Goal: Communication & Community: Participate in discussion

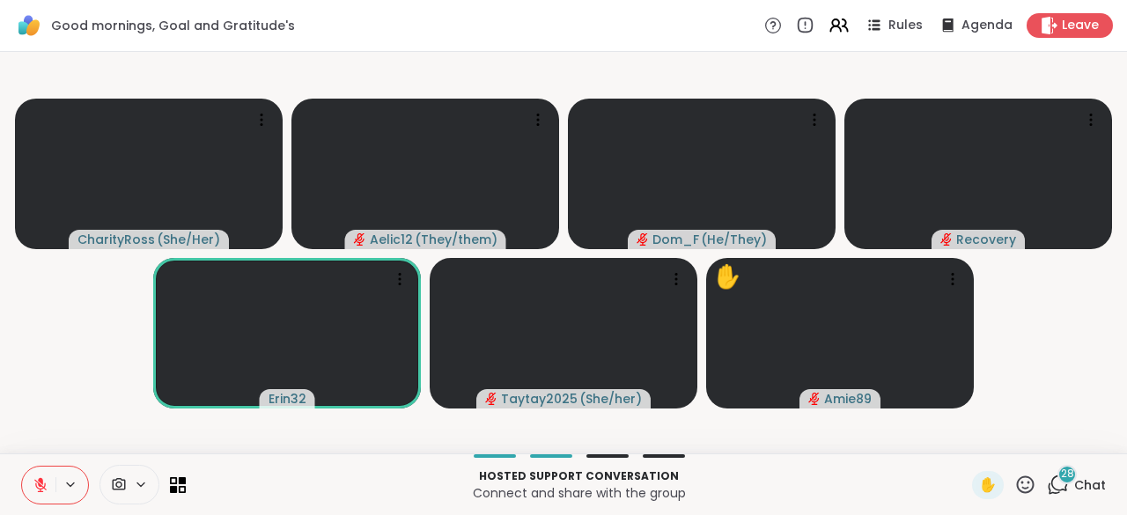
click at [1075, 493] on span "Chat" at bounding box center [1091, 485] width 32 height 18
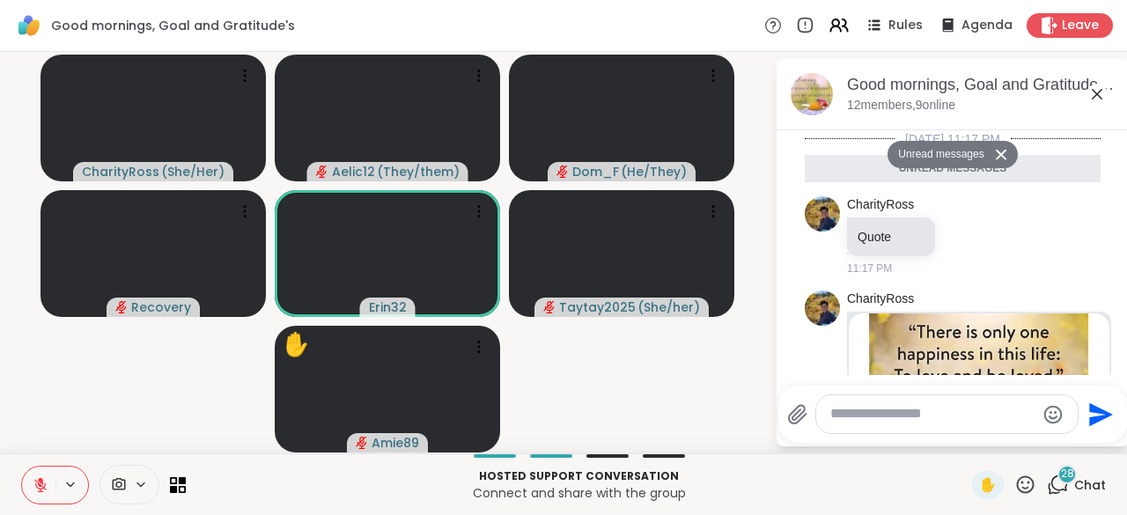
scroll to position [4689, 0]
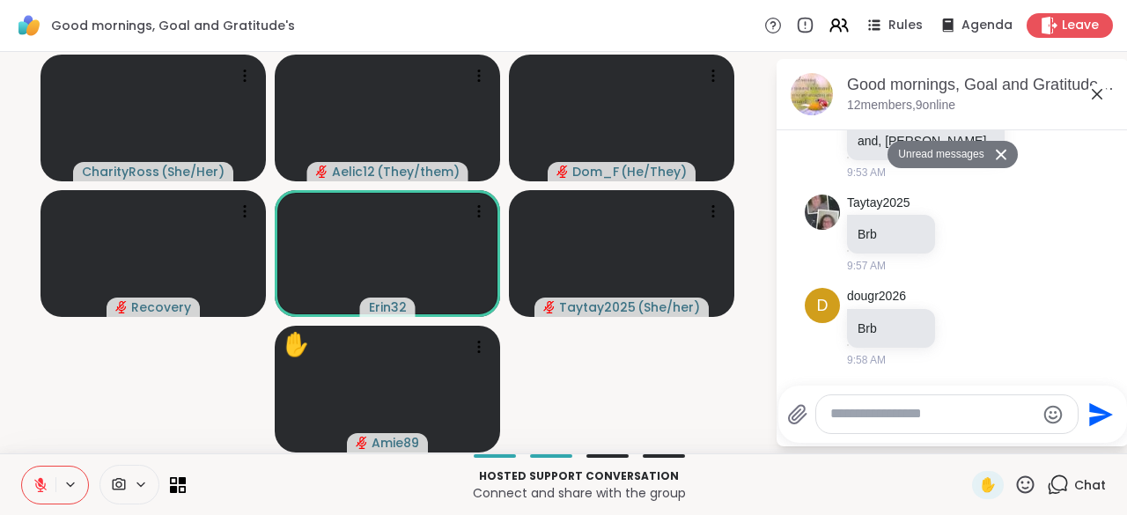
click at [1004, 425] on div at bounding box center [947, 414] width 262 height 38
click at [999, 418] on textarea "Type your message" at bounding box center [933, 414] width 205 height 18
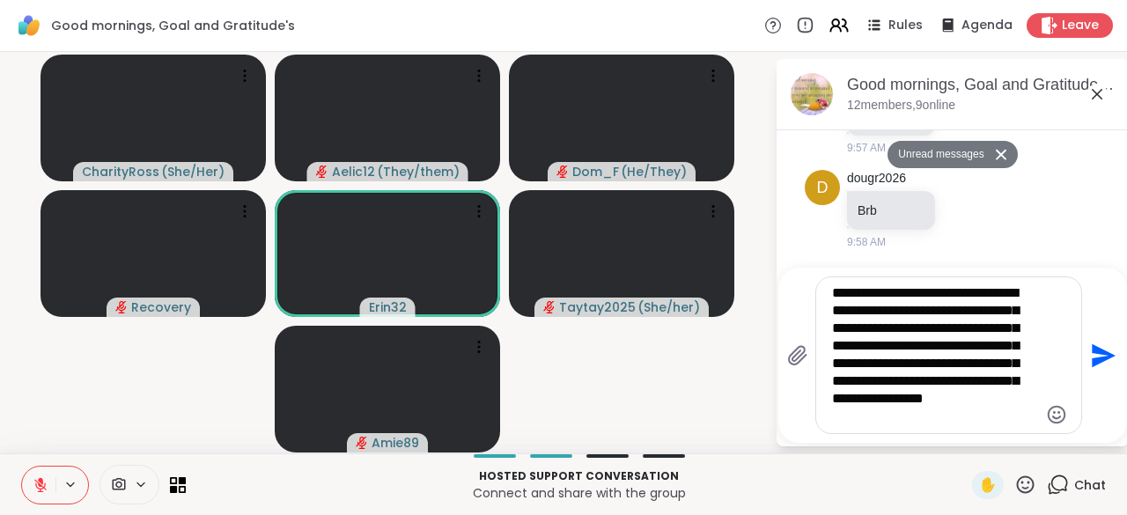
type textarea "**********"
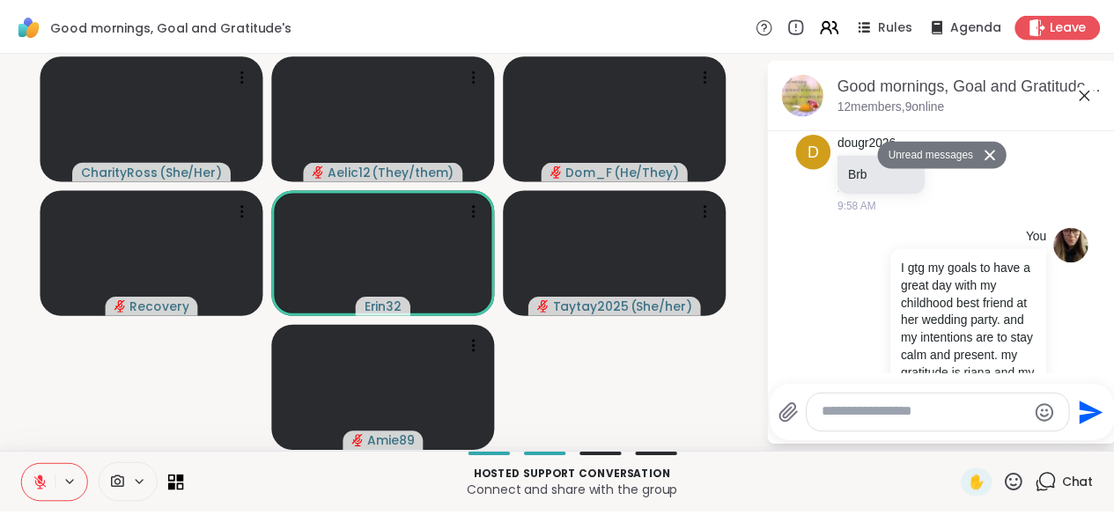
scroll to position [4935, 0]
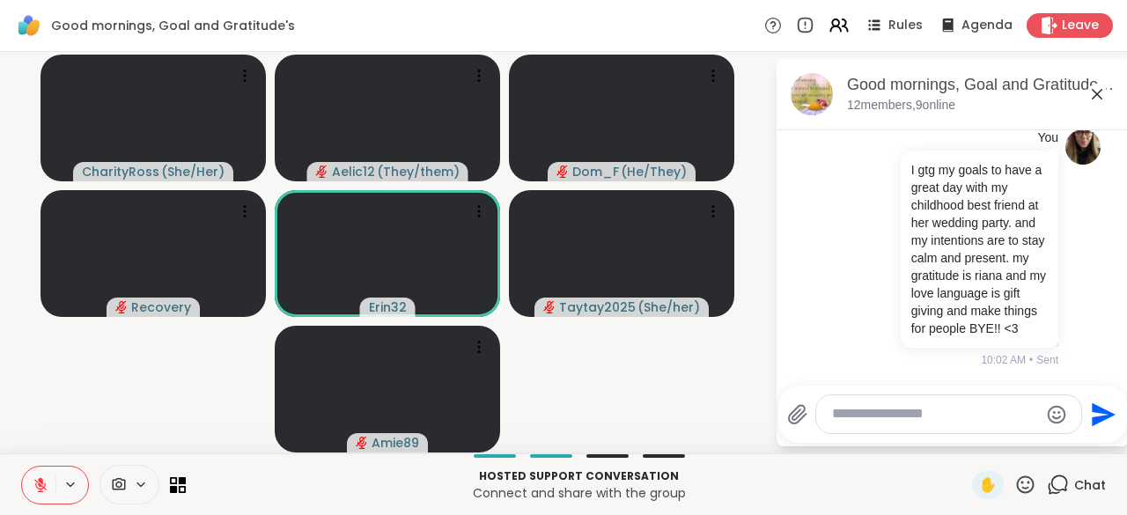
click at [1095, 98] on icon at bounding box center [1097, 94] width 21 height 21
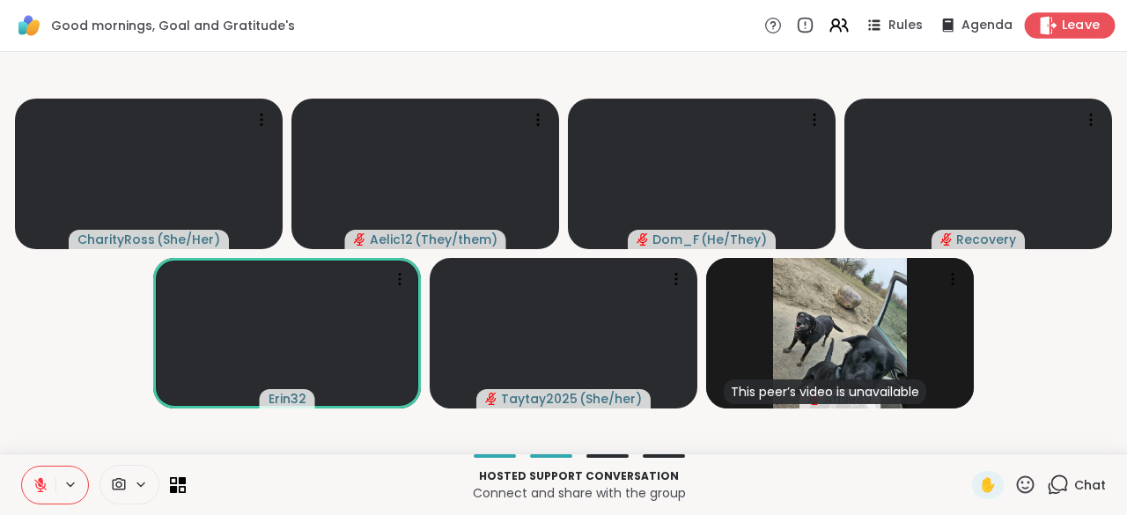
click at [1066, 28] on span "Leave" at bounding box center [1081, 26] width 39 height 18
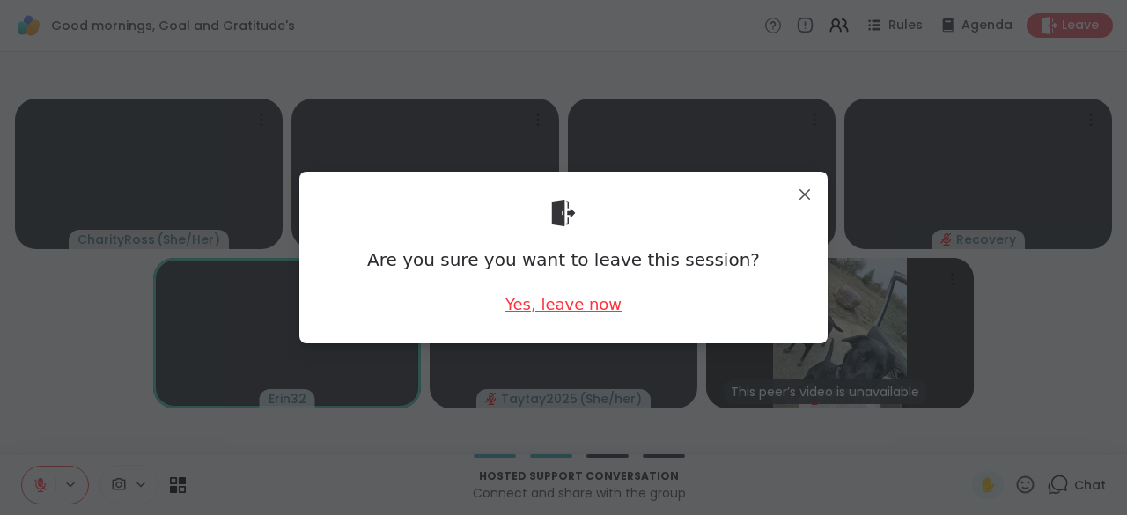
click at [573, 307] on div "Yes, leave now" at bounding box center [564, 304] width 116 height 22
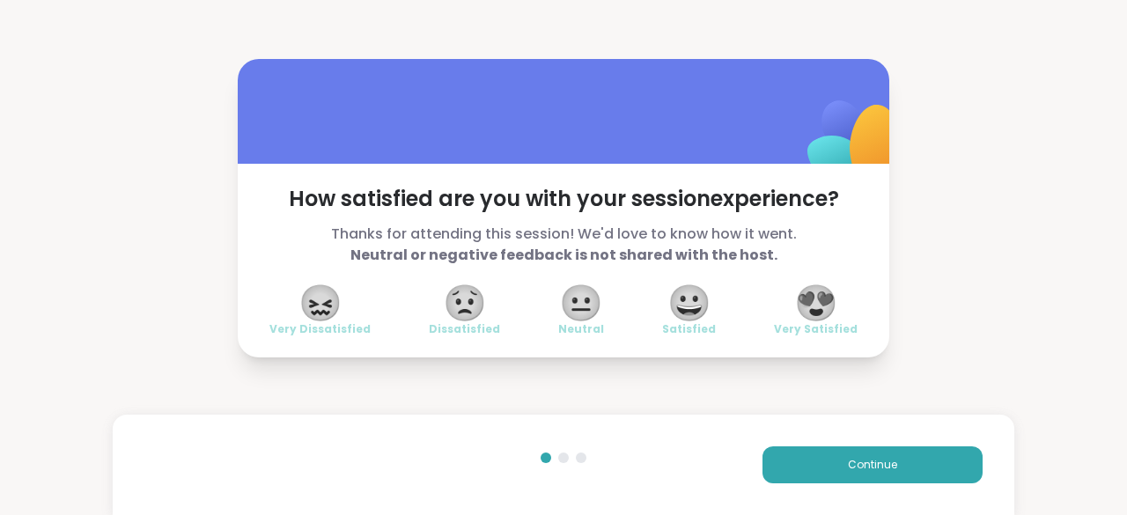
click at [803, 309] on span "😍" at bounding box center [816, 303] width 44 height 32
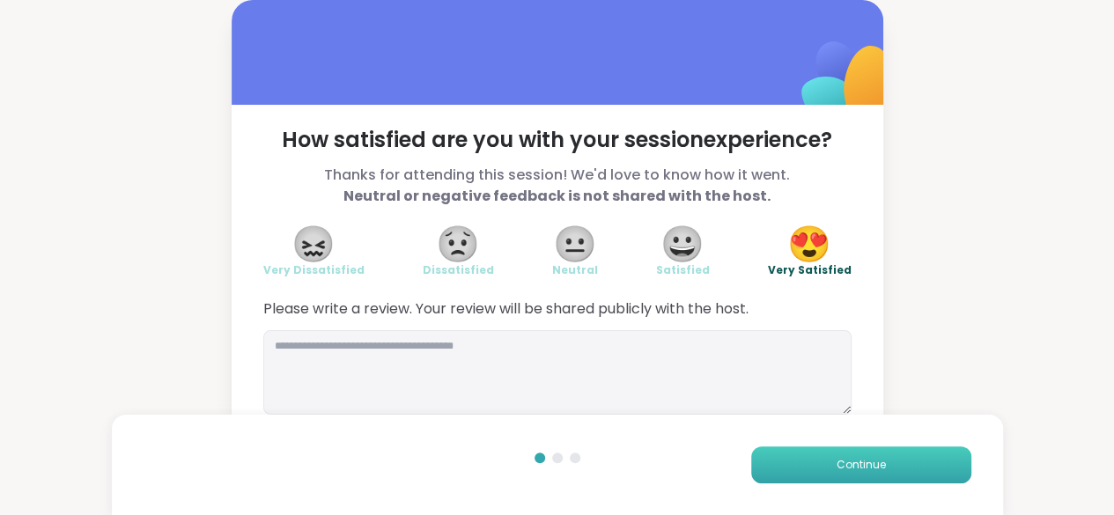
click at [813, 452] on button "Continue" at bounding box center [861, 465] width 220 height 37
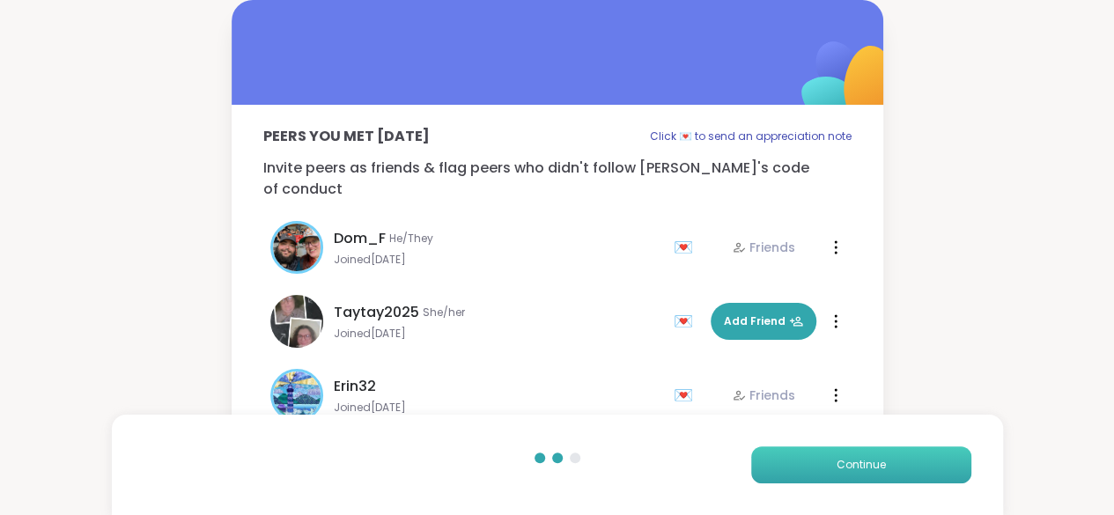
click at [813, 452] on button "Continue" at bounding box center [861, 465] width 220 height 37
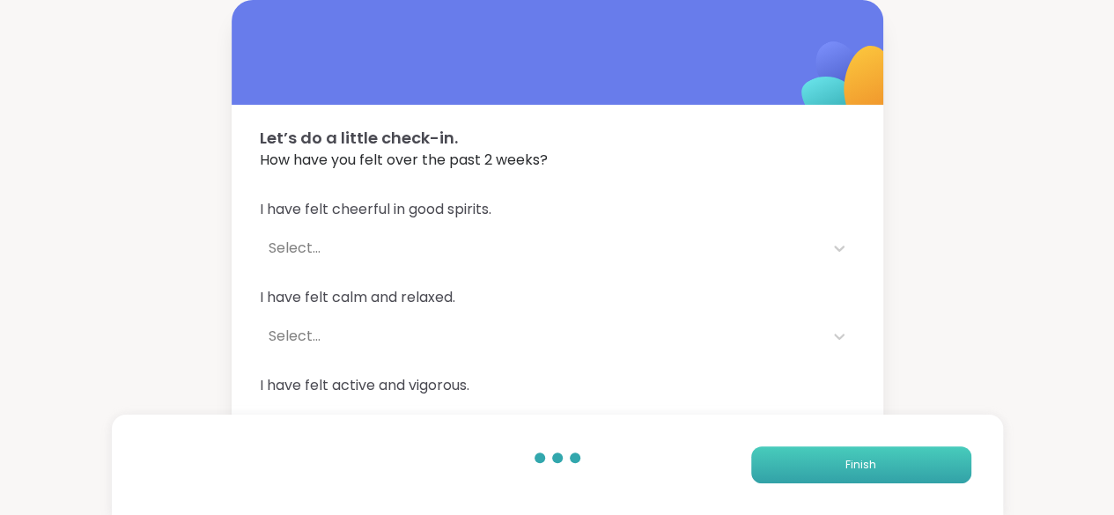
click at [813, 452] on button "Finish" at bounding box center [861, 465] width 220 height 37
